Goal: Check status: Check status

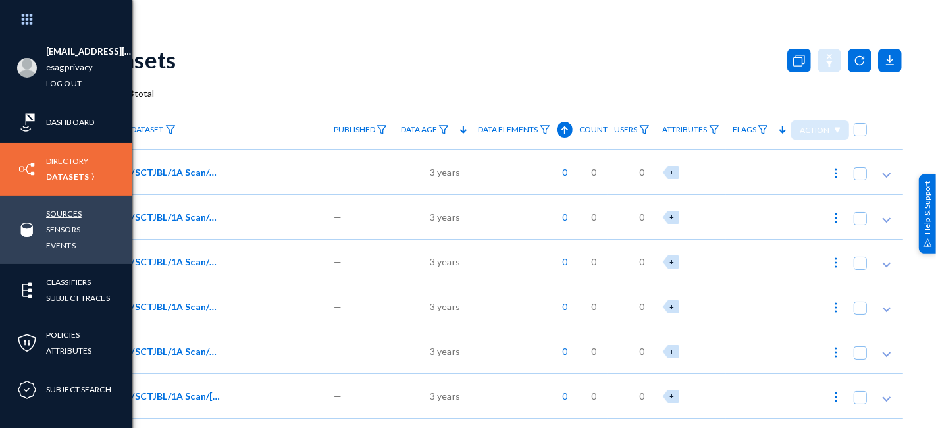
click at [66, 215] on link "Sources" at bounding box center [64, 213] width 36 height 15
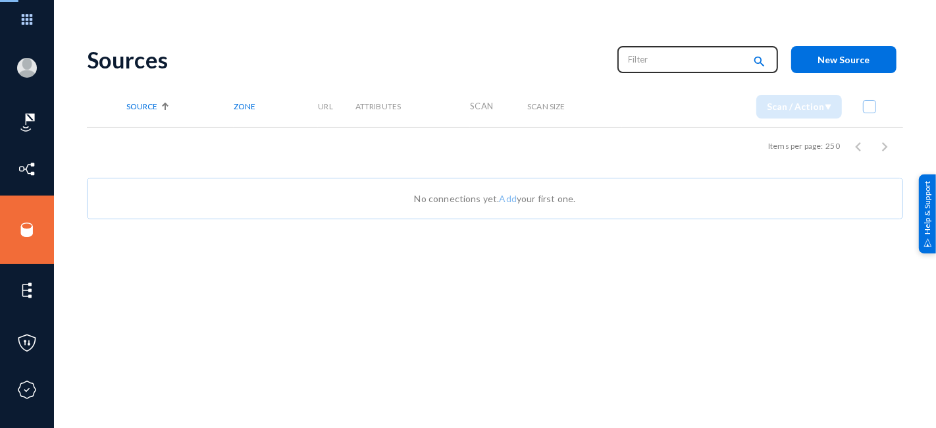
click at [658, 65] on input "text" at bounding box center [687, 59] width 116 height 20
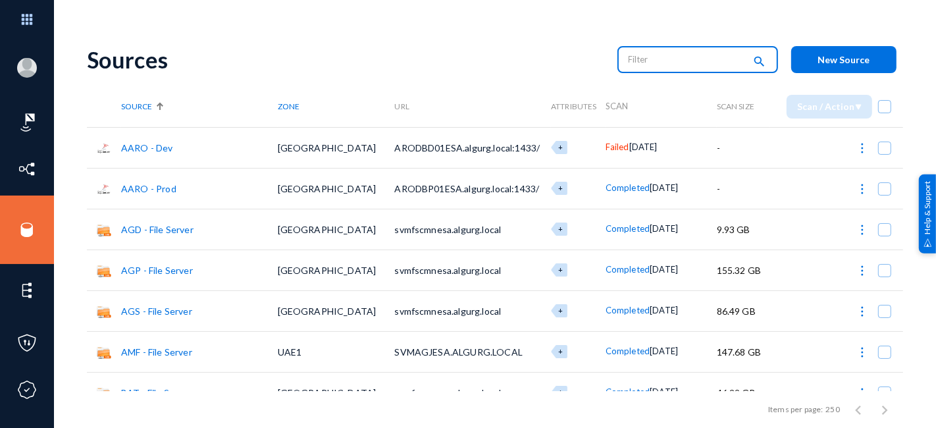
click at [686, 59] on input "text" at bounding box center [687, 59] width 116 height 20
type input "o"
type input "i"
click at [683, 59] on input "onedrive" at bounding box center [687, 59] width 116 height 20
type input "o"
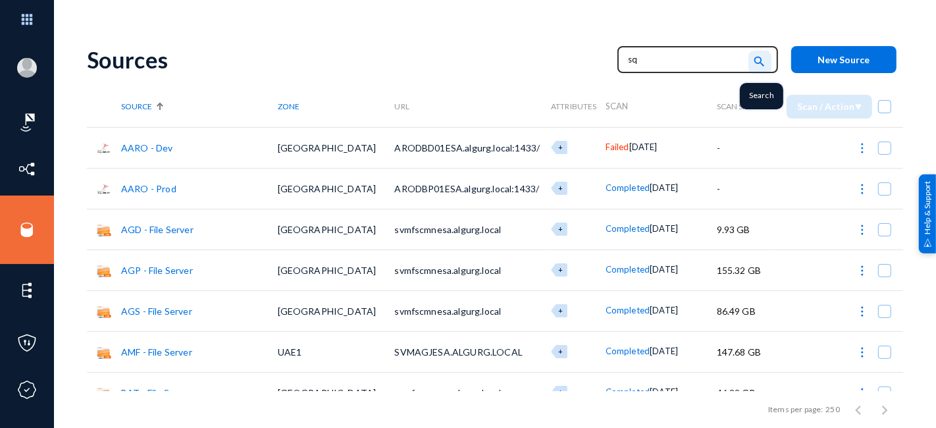
click at [753, 61] on mat-icon "search" at bounding box center [760, 62] width 16 height 18
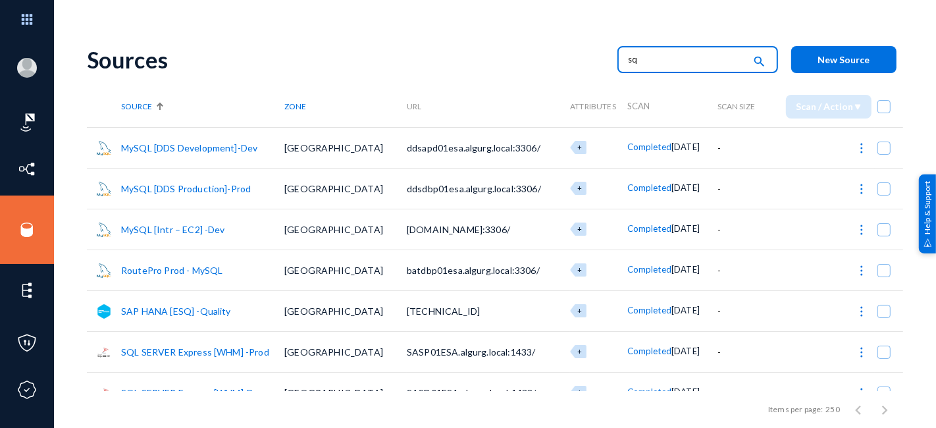
click at [644, 59] on input "sq" at bounding box center [687, 59] width 116 height 20
type input "s"
type input "onedrive"
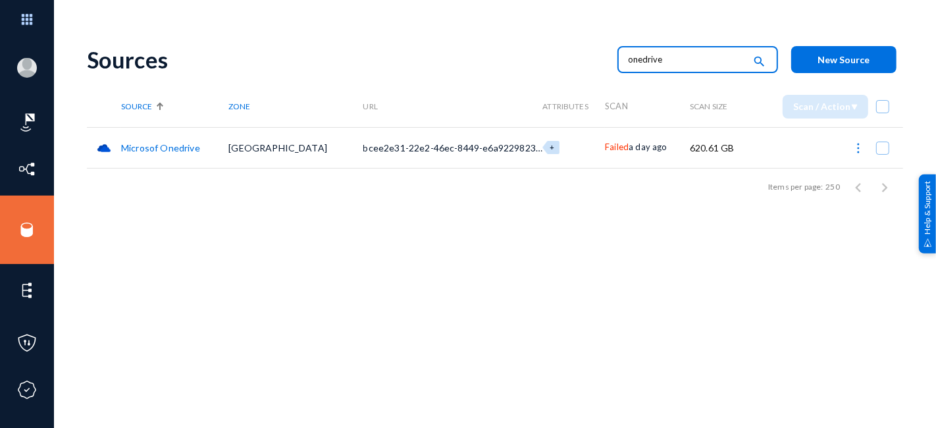
click at [605, 148] on span "Failed" at bounding box center [617, 147] width 24 height 11
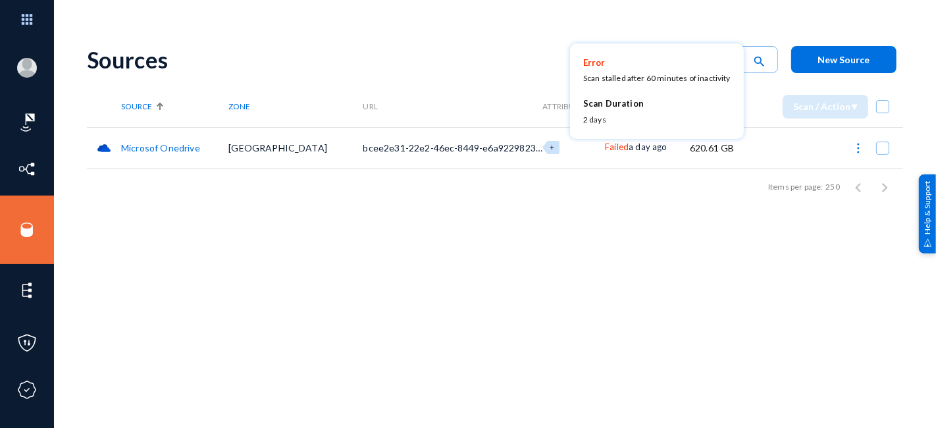
click at [578, 150] on div at bounding box center [468, 214] width 936 height 428
click at [605, 150] on span "Failed" at bounding box center [617, 147] width 24 height 11
click at [180, 230] on div at bounding box center [468, 214] width 936 height 428
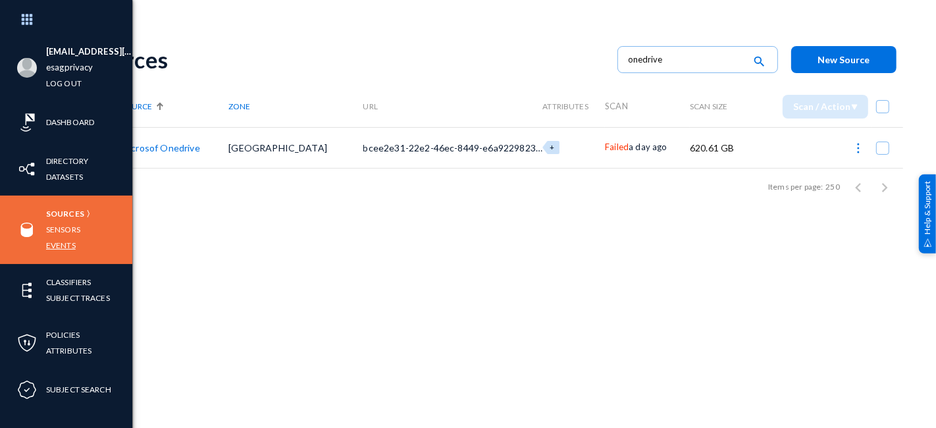
click at [63, 245] on link "Events" at bounding box center [61, 245] width 30 height 15
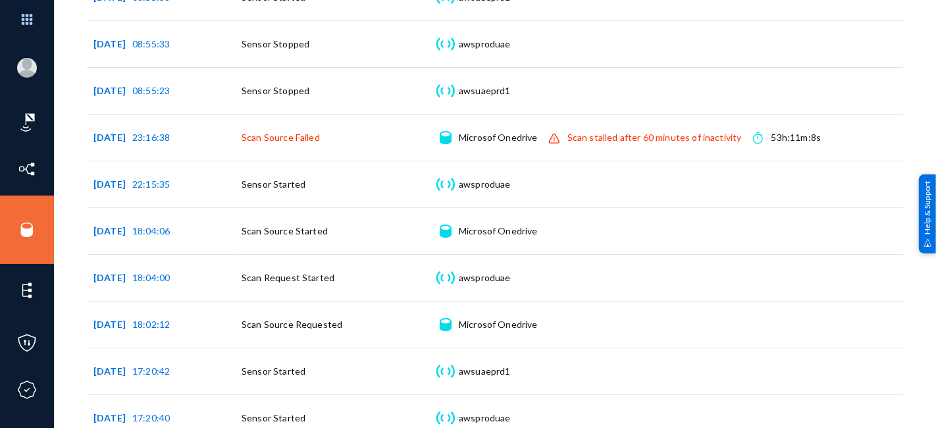
scroll to position [425, 0]
